Goal: Task Accomplishment & Management: Complete application form

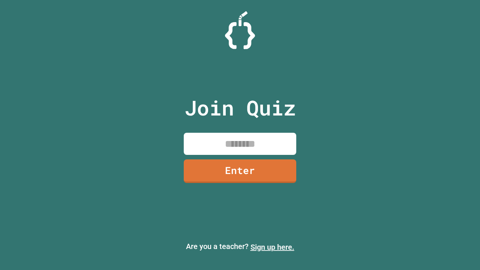
click at [272, 247] on link "Sign up here." at bounding box center [273, 247] width 44 height 9
